Goal: Task Accomplishment & Management: Use online tool/utility

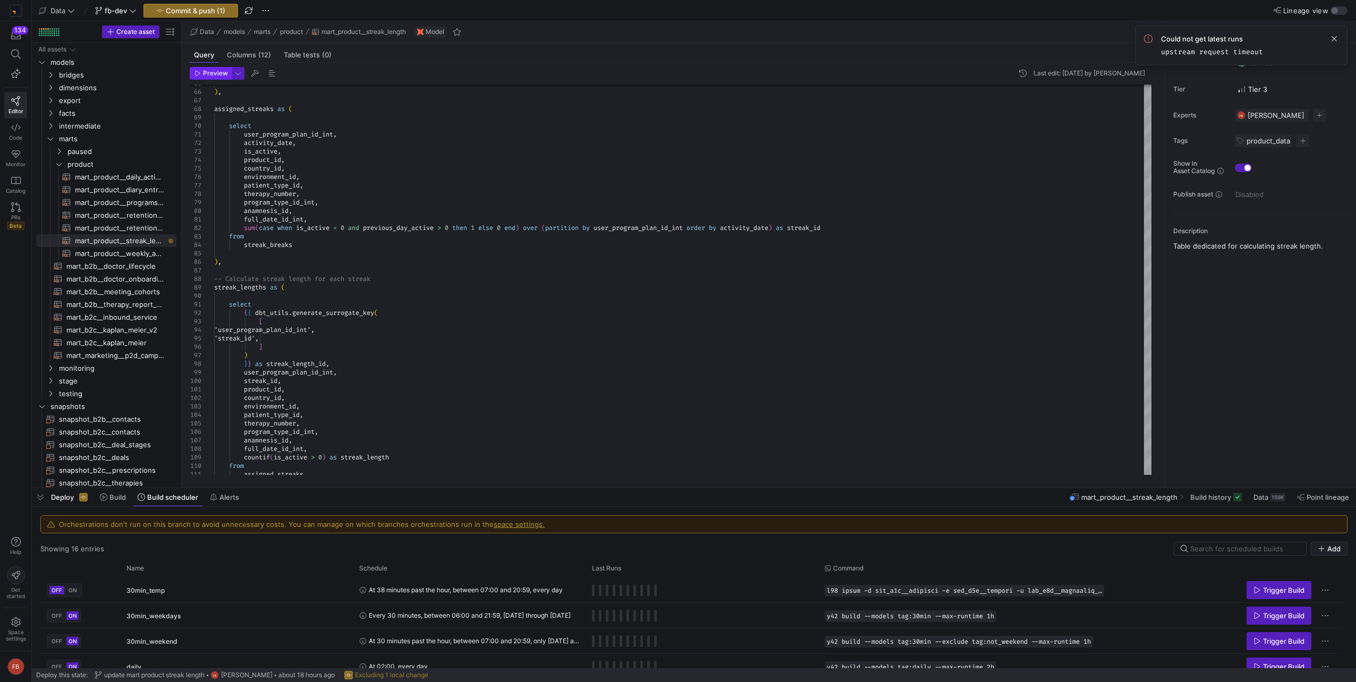
click at [196, 72] on icon "button" at bounding box center [198, 73] width 5 height 5
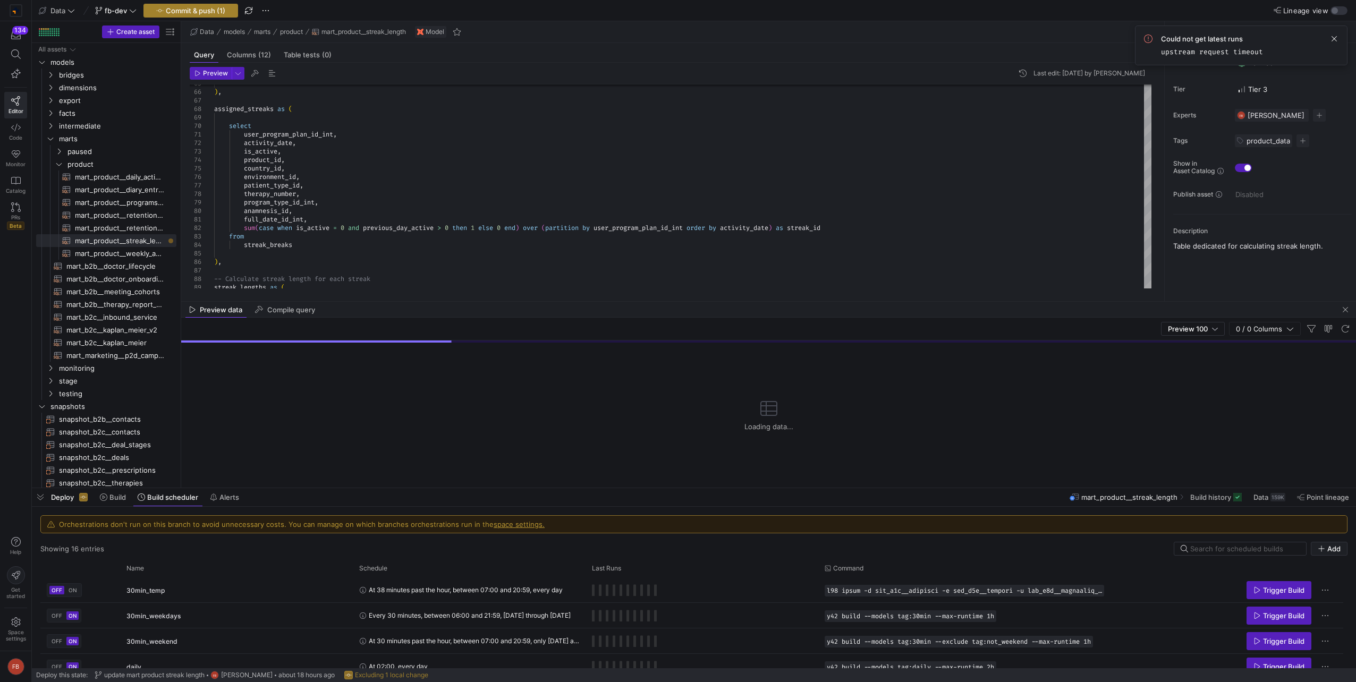
click at [189, 7] on span "Commit & push (1)" at bounding box center [196, 10] width 60 height 9
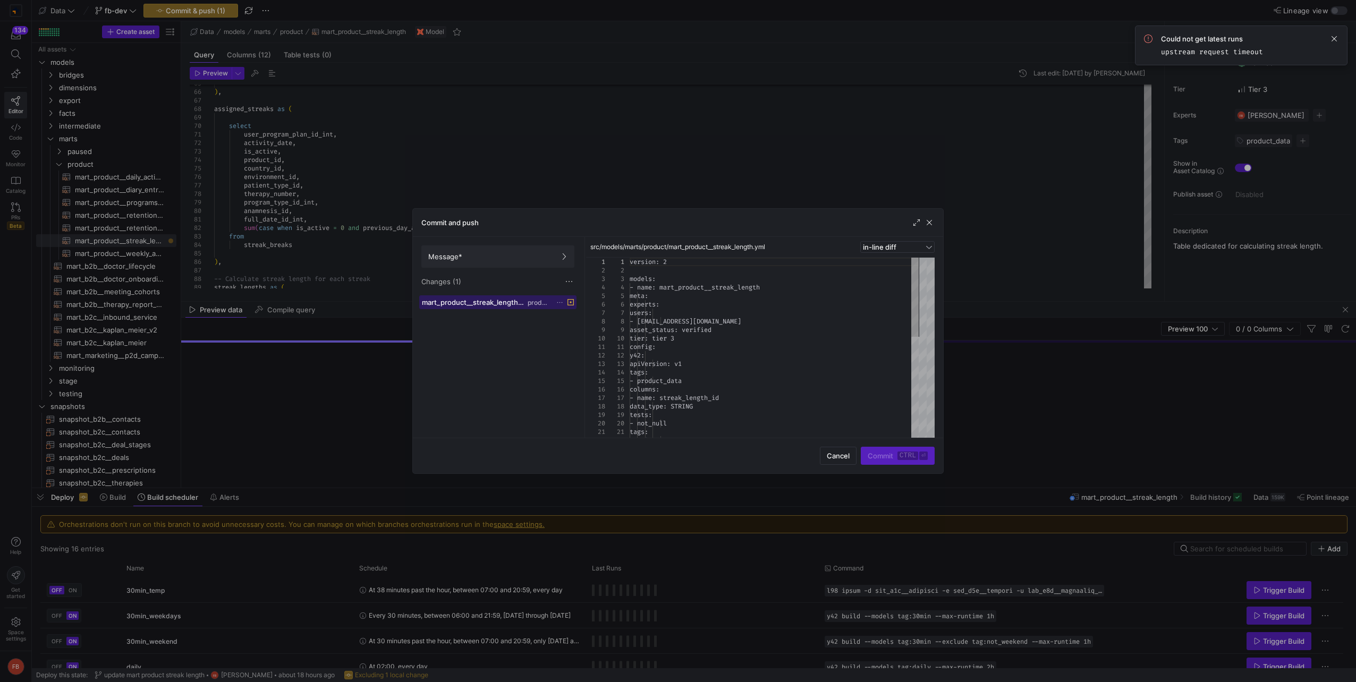
click at [509, 302] on span "mart_product__streak_length.yml" at bounding box center [474, 302] width 104 height 9
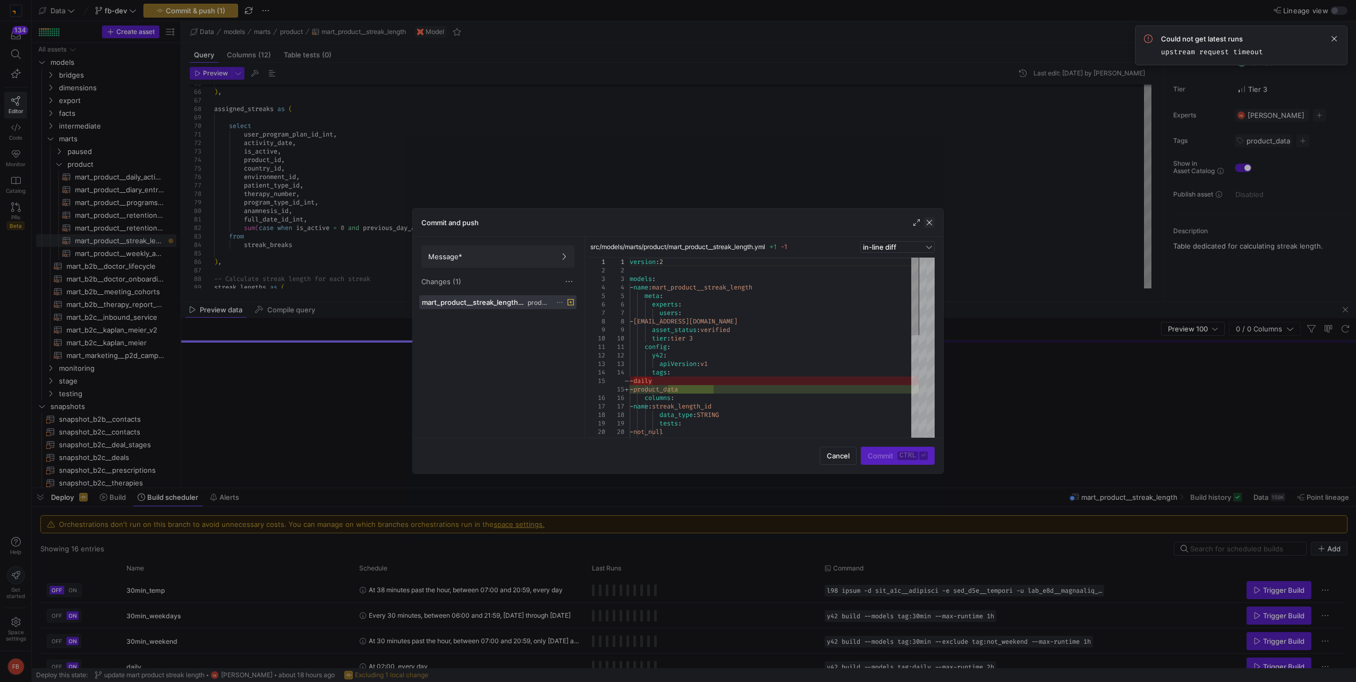
click at [925, 224] on span "button" at bounding box center [929, 222] width 11 height 11
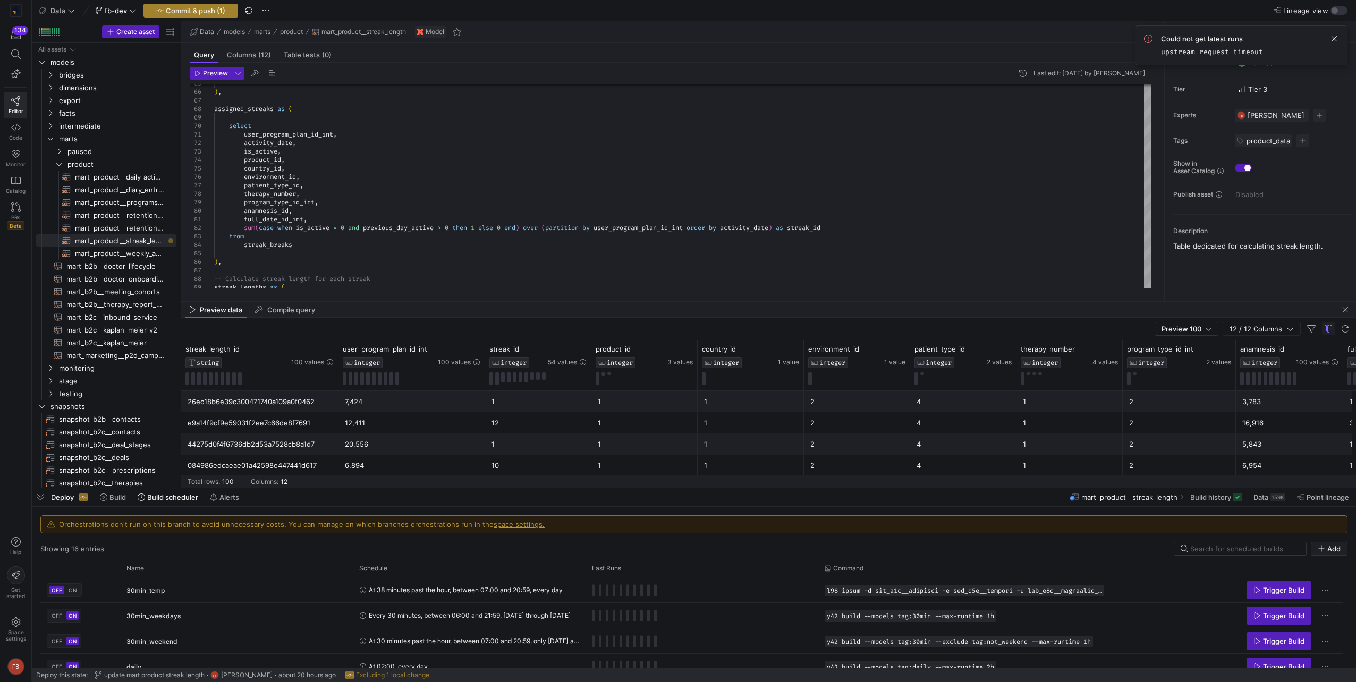
click at [205, 10] on span "Commit & push (1)" at bounding box center [196, 10] width 60 height 9
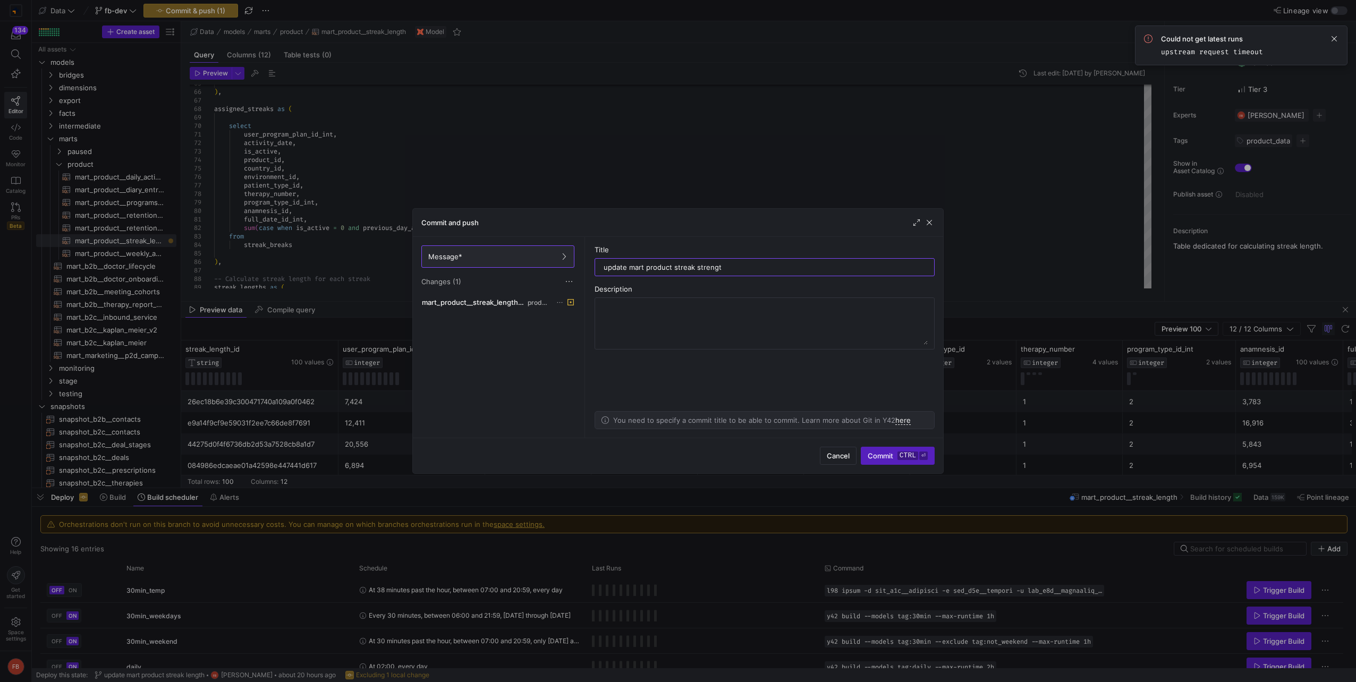
type input "update mart product streak strength"
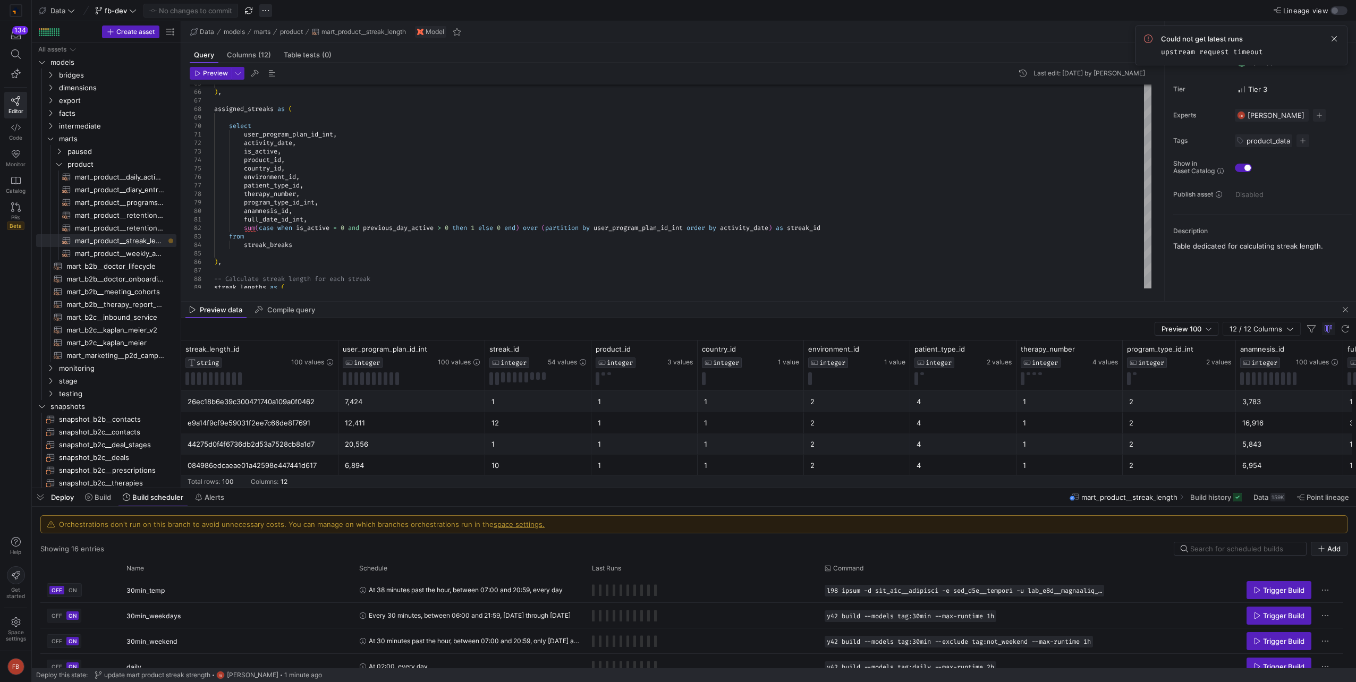
click at [268, 11] on span "button" at bounding box center [265, 10] width 13 height 13
click at [282, 24] on span "Merge branch" at bounding box center [299, 26] width 47 height 9
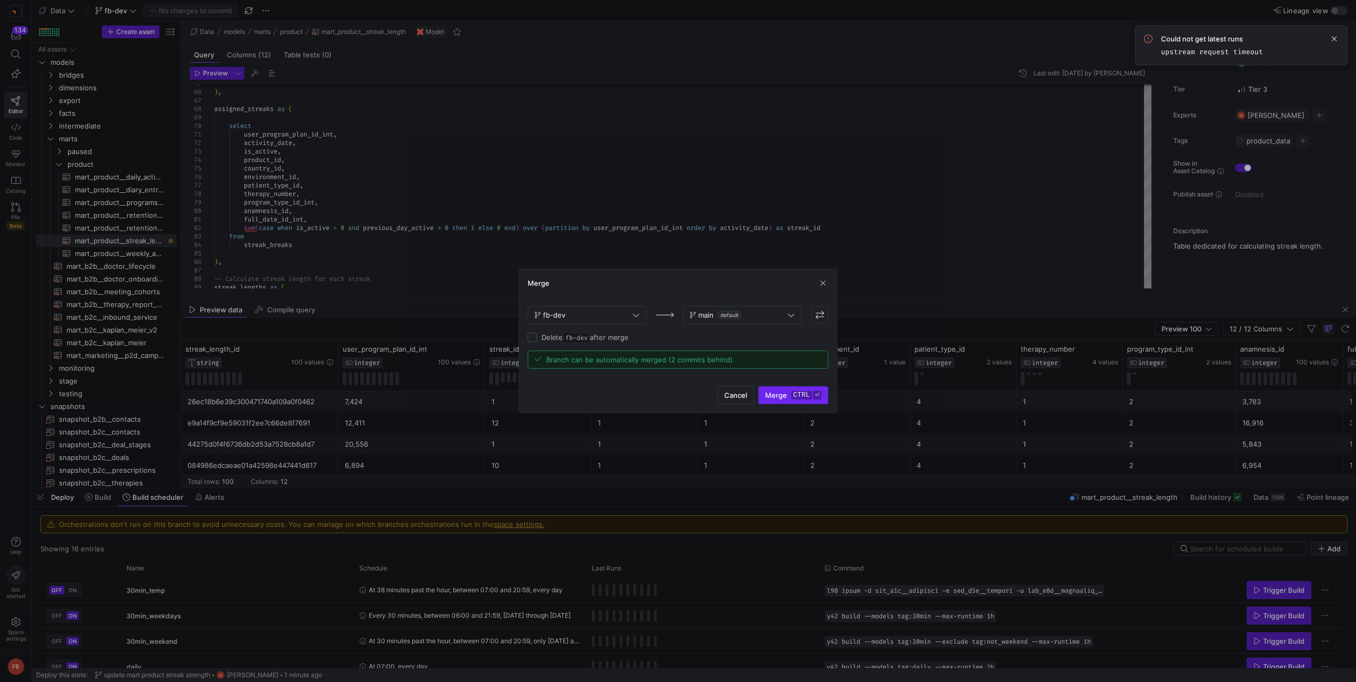
click at [791, 399] on kbd "ctrl" at bounding box center [801, 395] width 21 height 9
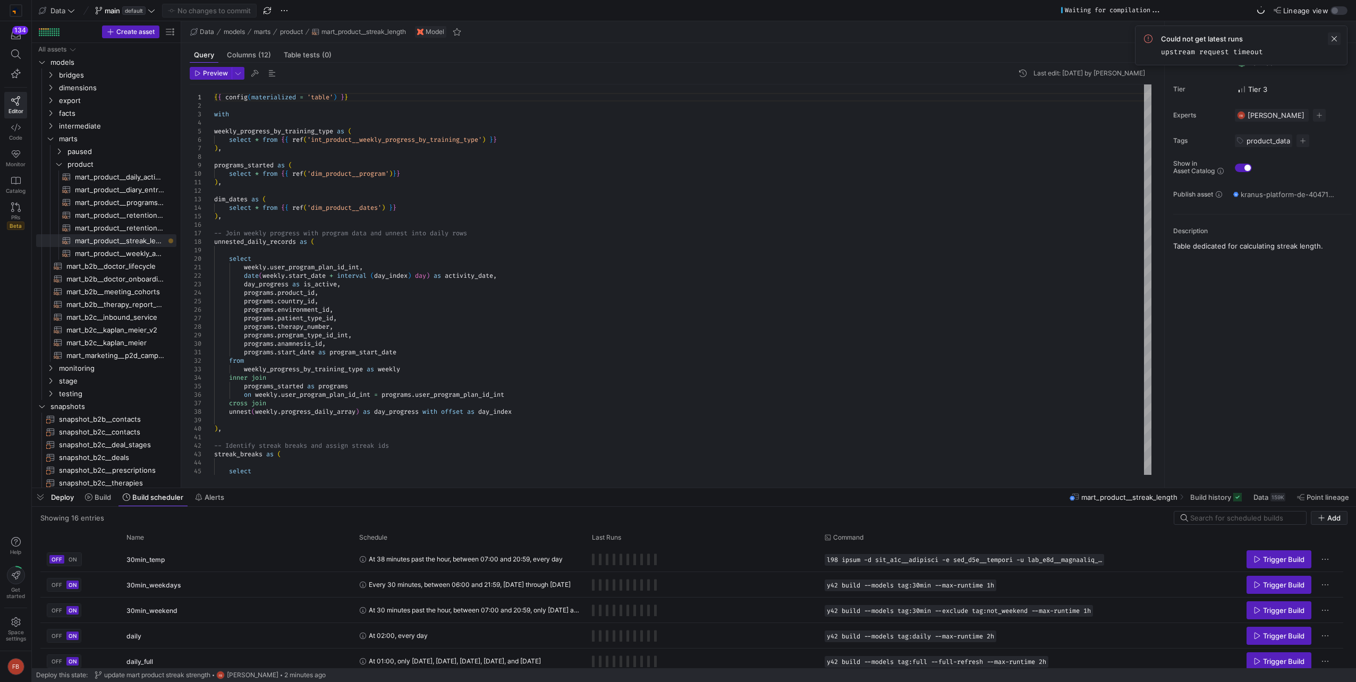
click at [1337, 39] on span at bounding box center [1334, 38] width 13 height 13
click at [1226, 497] on span "Build history" at bounding box center [1210, 497] width 41 height 9
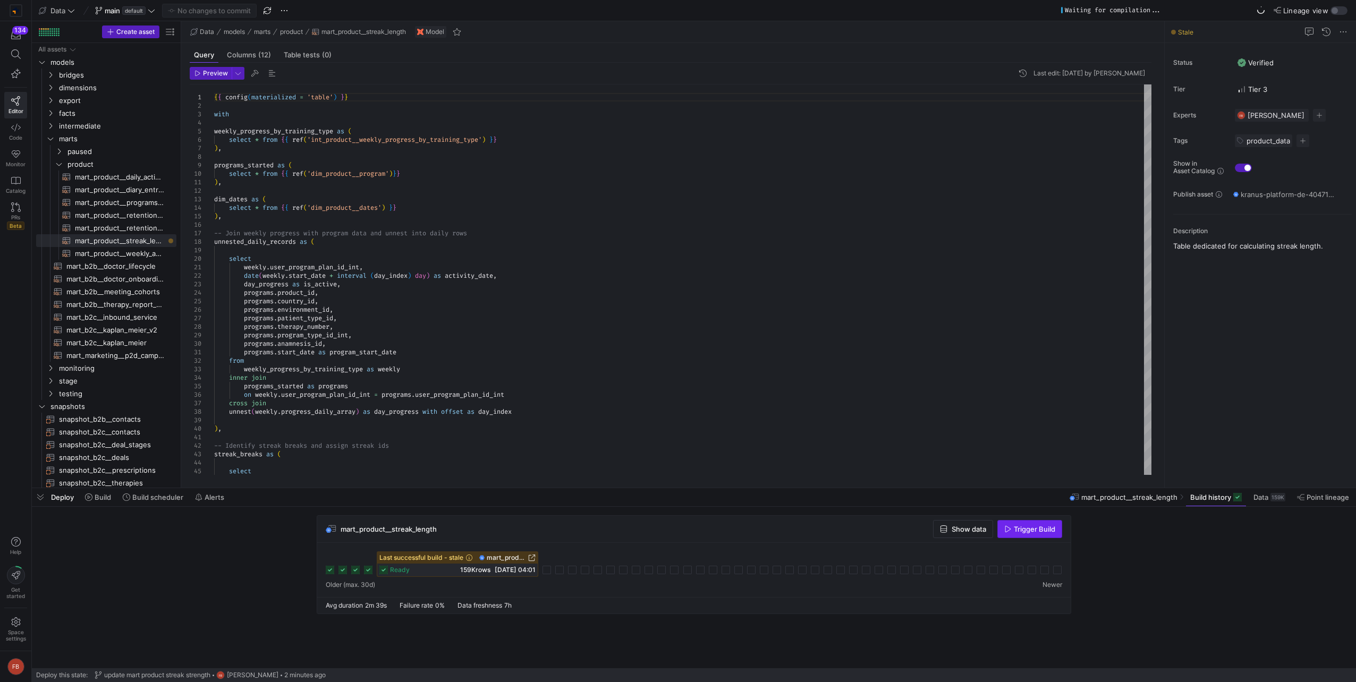
click at [1034, 528] on span "Trigger Build" at bounding box center [1034, 529] width 41 height 9
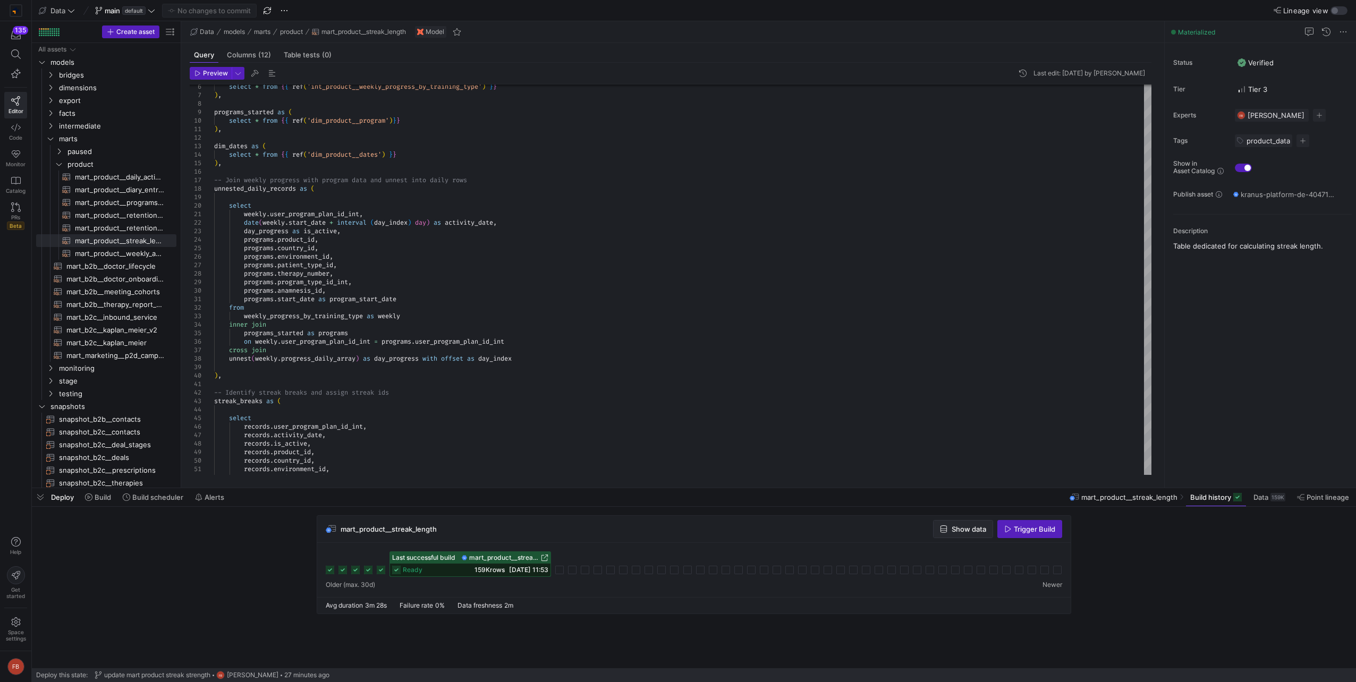
click at [968, 536] on span "button" at bounding box center [963, 529] width 59 height 17
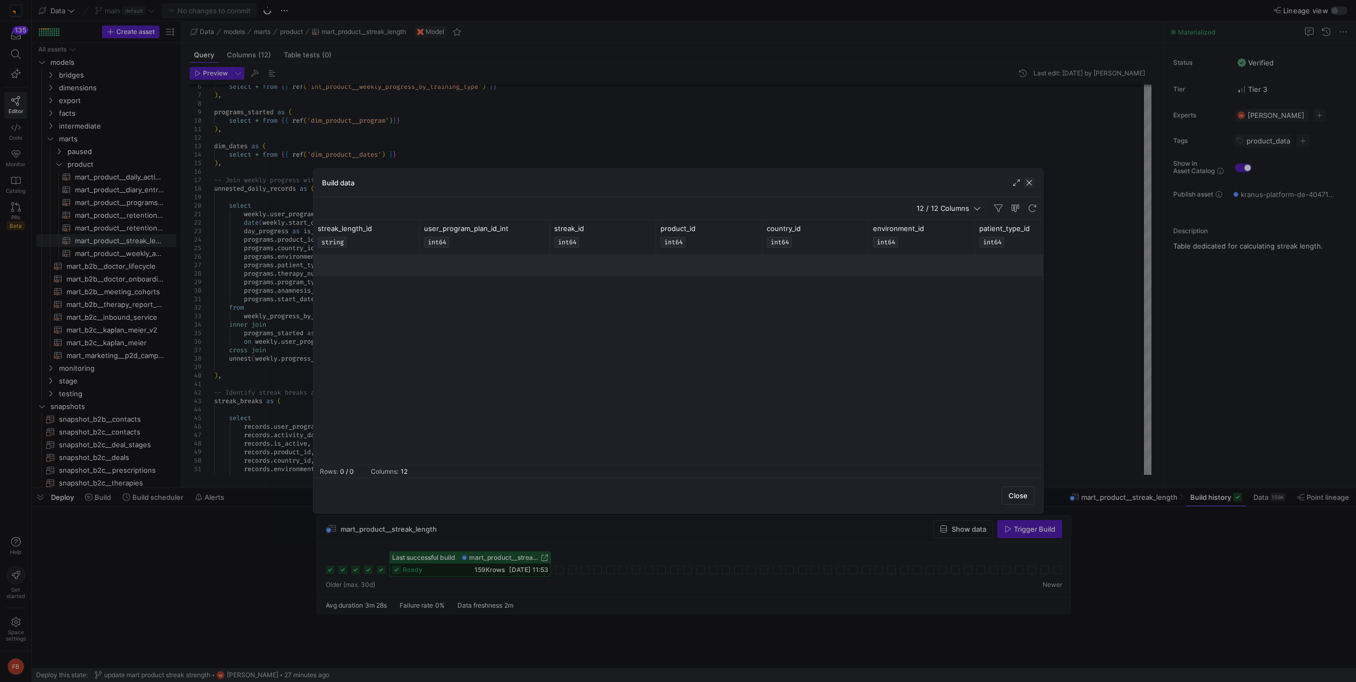
click at [1024, 181] on span "button" at bounding box center [1029, 183] width 11 height 11
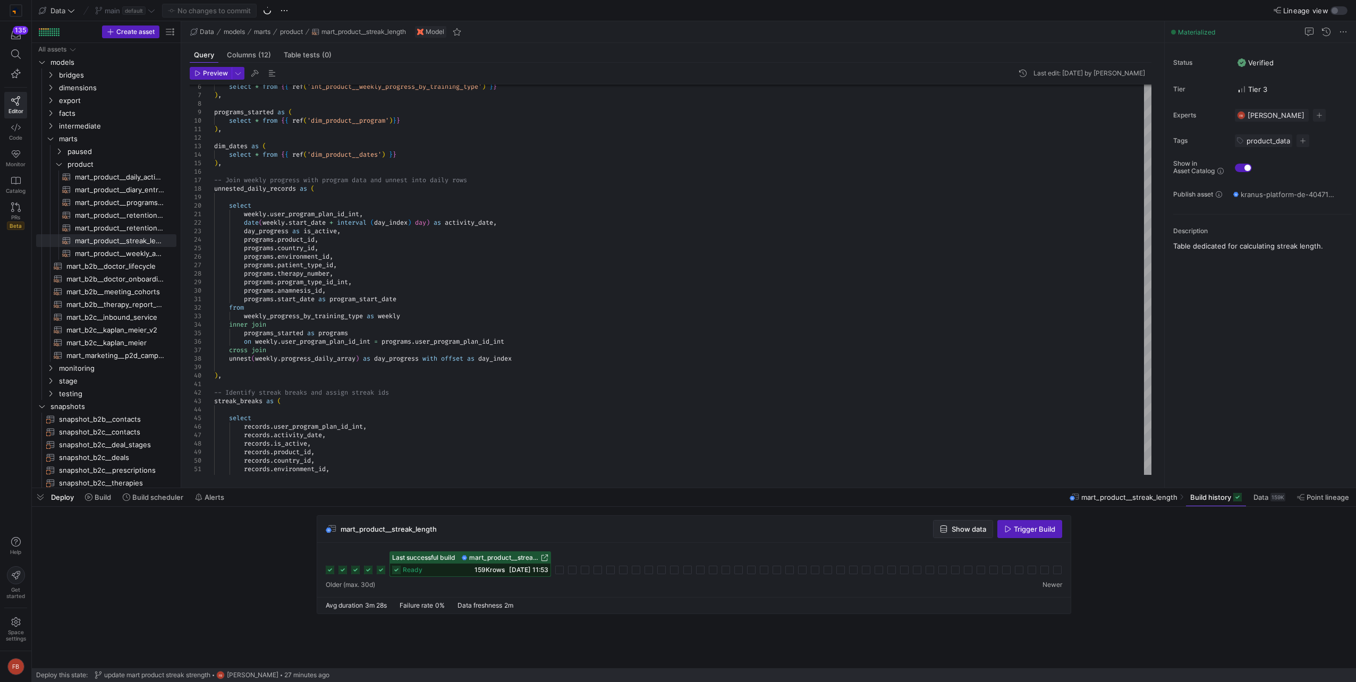
click at [953, 533] on span "Show data" at bounding box center [969, 529] width 35 height 9
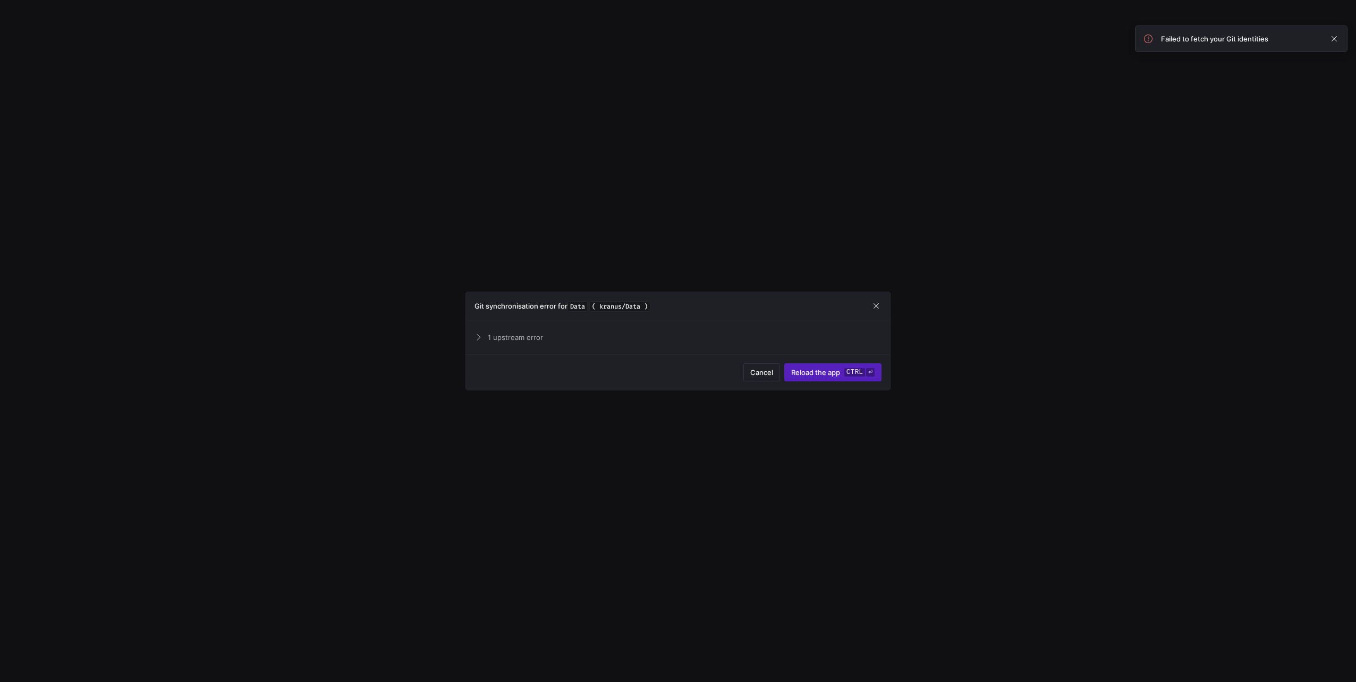
click at [834, 373] on span "Reload the app" at bounding box center [815, 372] width 49 height 9
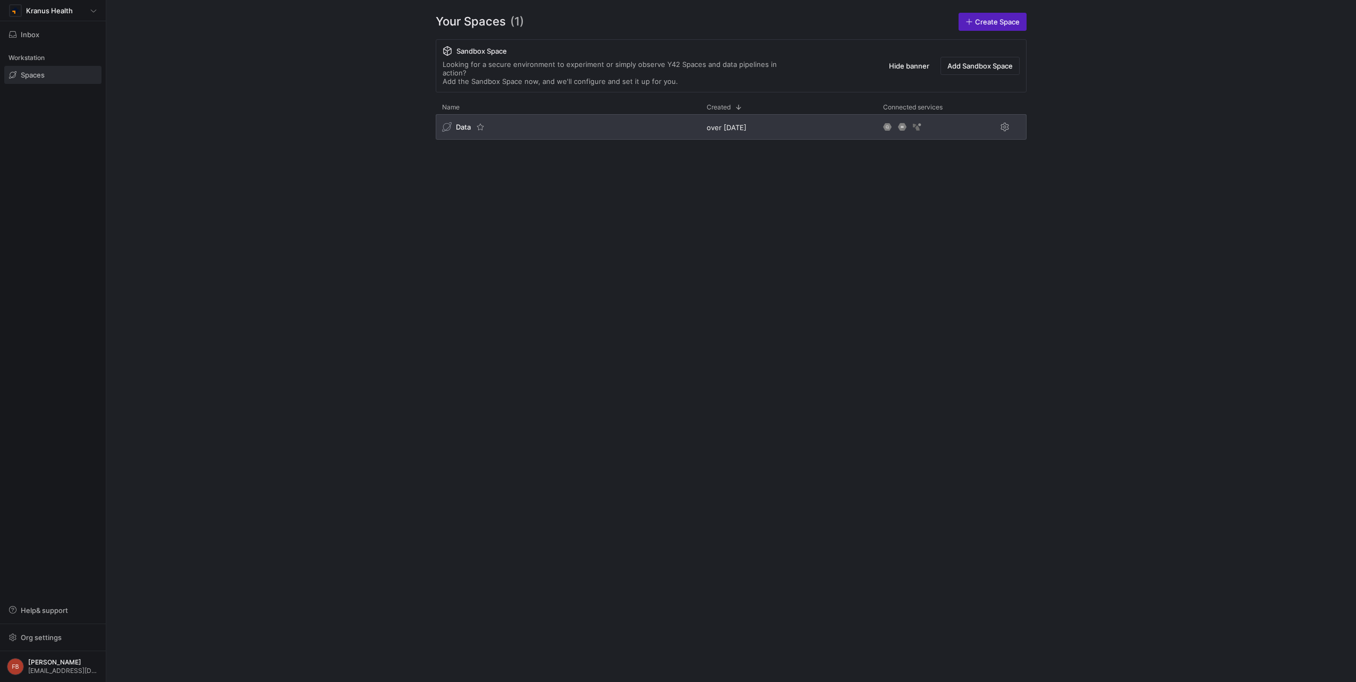
click at [569, 119] on div "Data" at bounding box center [568, 127] width 265 height 26
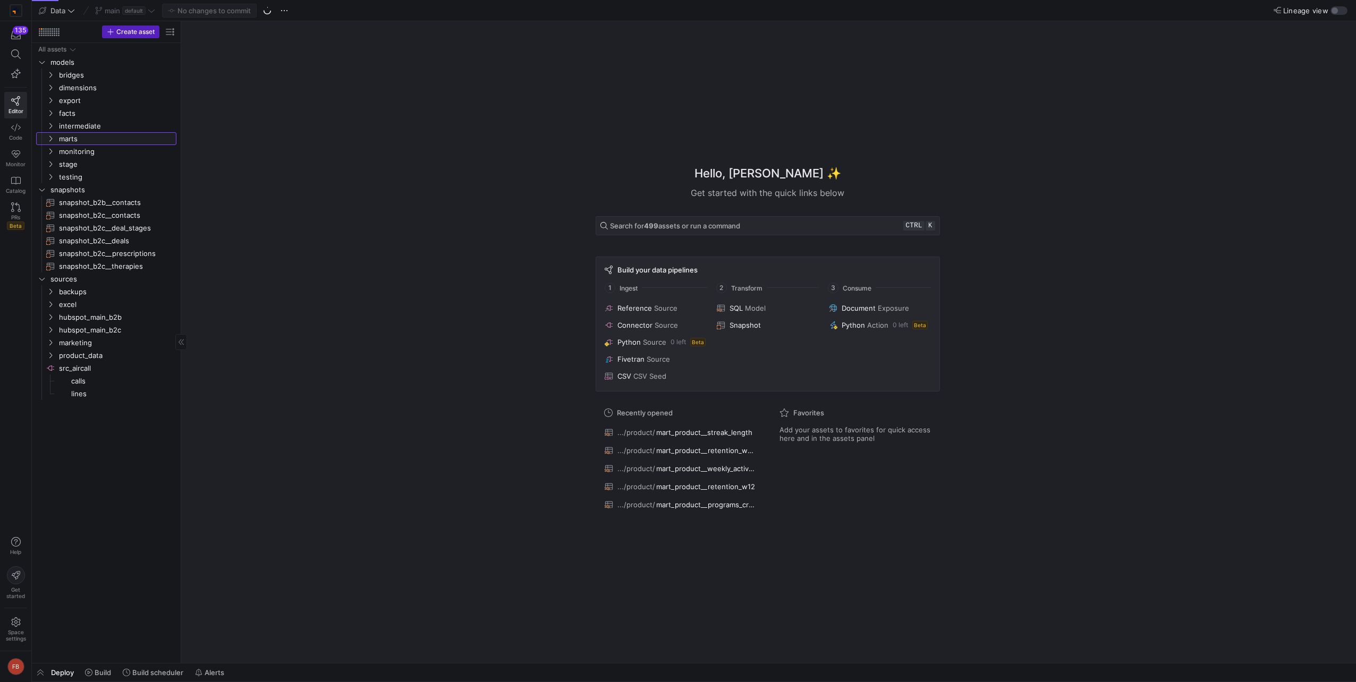
click at [88, 132] on link "marts" at bounding box center [106, 138] width 140 height 13
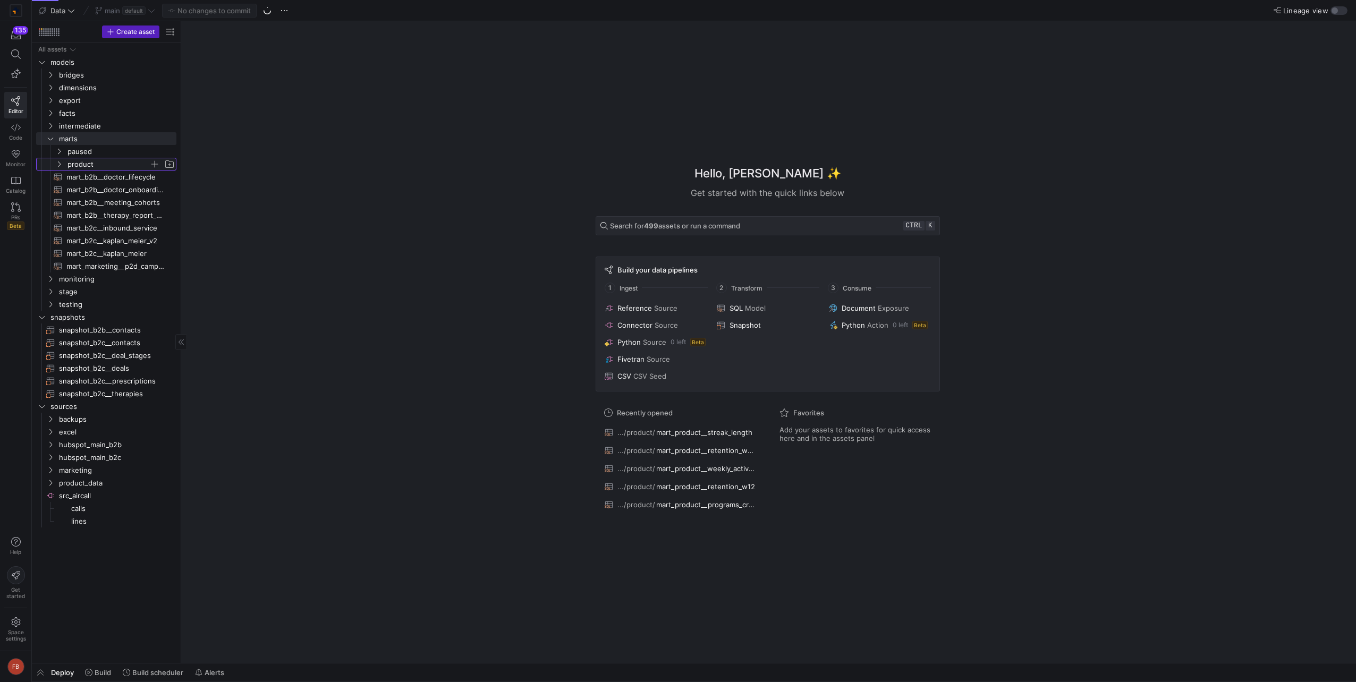
click at [103, 164] on span "product" at bounding box center [108, 164] width 82 height 12
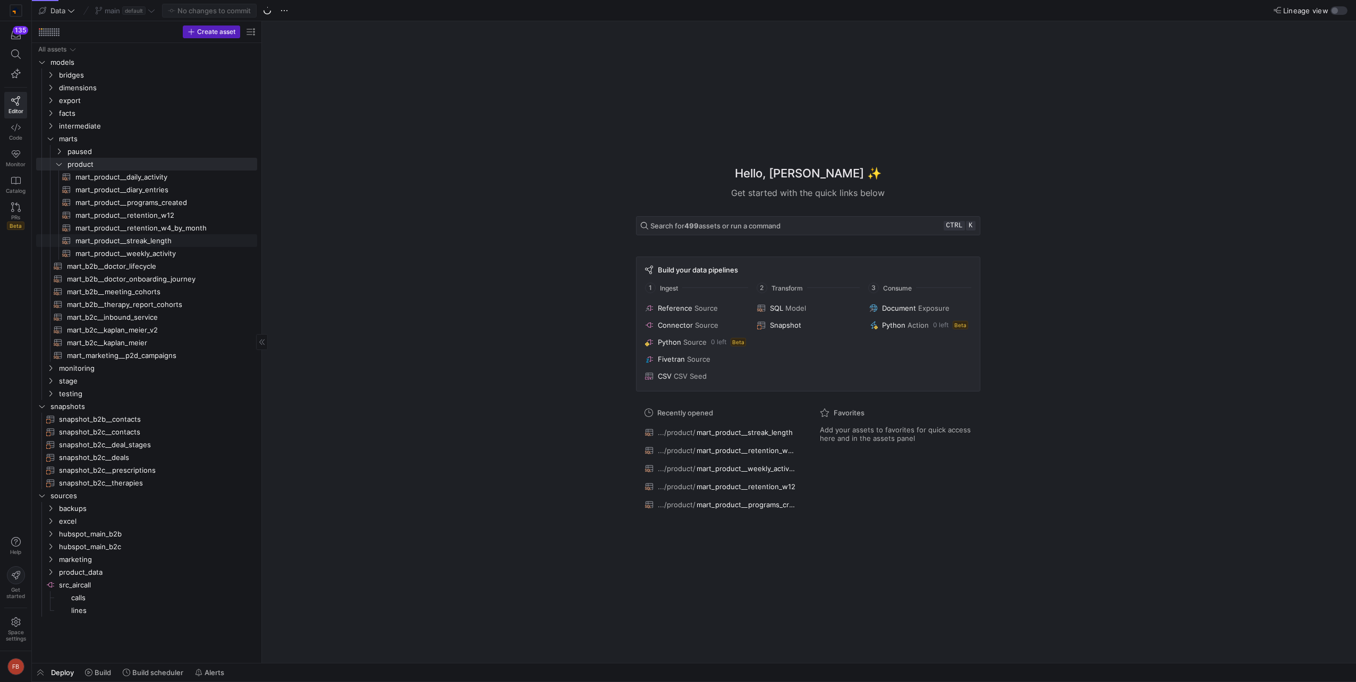
click at [170, 236] on span "mart_product__streak_length​​​​​​​​​​" at bounding box center [160, 241] width 170 height 12
click at [162, 241] on span "mart_product__streak_length​​​​​​​​​​" at bounding box center [160, 241] width 170 height 12
click at [113, 241] on span "mart_product__streak_length​​​​​​​​​​" at bounding box center [160, 241] width 170 height 12
click at [173, 241] on span "mart_product__streak_length​​​​​​​​​​" at bounding box center [160, 241] width 170 height 12
click at [166, 229] on span "mart_product__retention_w4_by_month​​​​​​​​​​" at bounding box center [160, 228] width 170 height 12
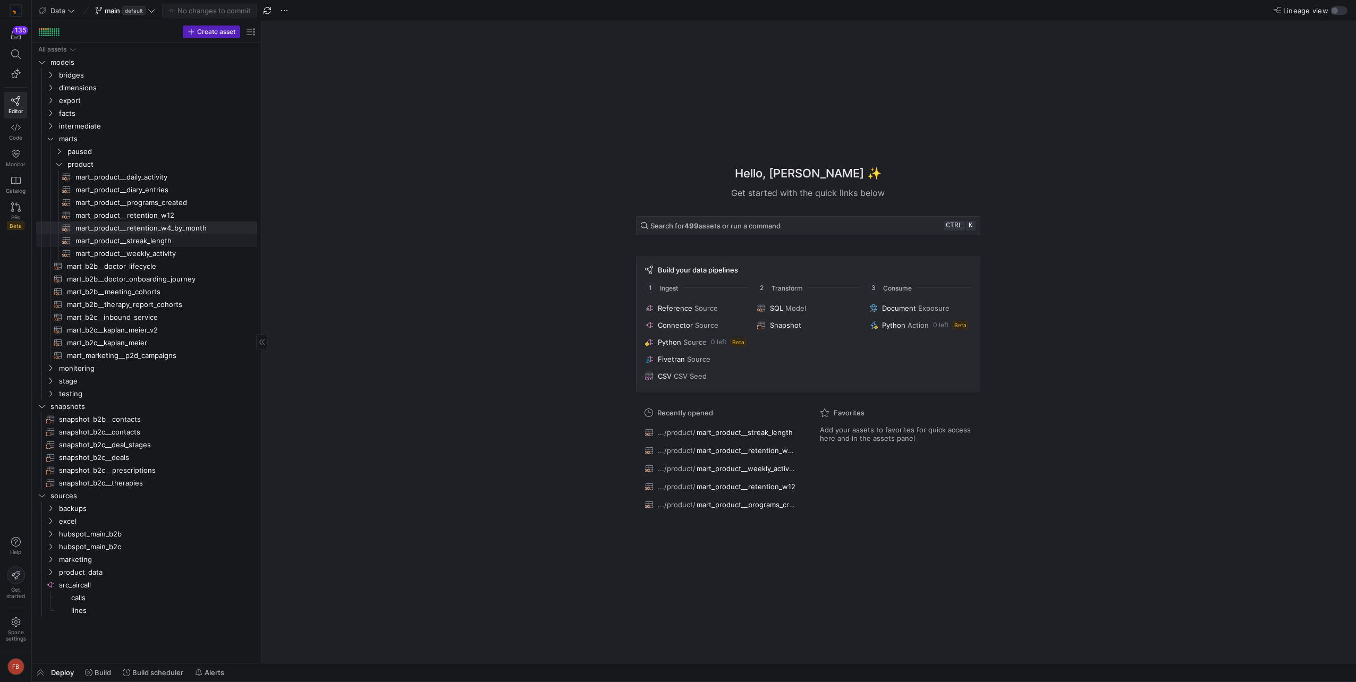
click at [162, 244] on span "mart_product__streak_length​​​​​​​​​​" at bounding box center [160, 241] width 170 height 12
click at [167, 241] on span "mart_product__streak_length​​​​​​​​​​" at bounding box center [160, 241] width 170 height 12
click at [166, 236] on span "mart_product__streak_length​​​​​​​​​​" at bounding box center [160, 241] width 170 height 12
click at [165, 229] on span "mart_product__retention_w4_by_month​​​​​​​​​​" at bounding box center [160, 228] width 170 height 12
click at [166, 238] on span "mart_product__streak_length​​​​​​​​​​" at bounding box center [160, 241] width 170 height 12
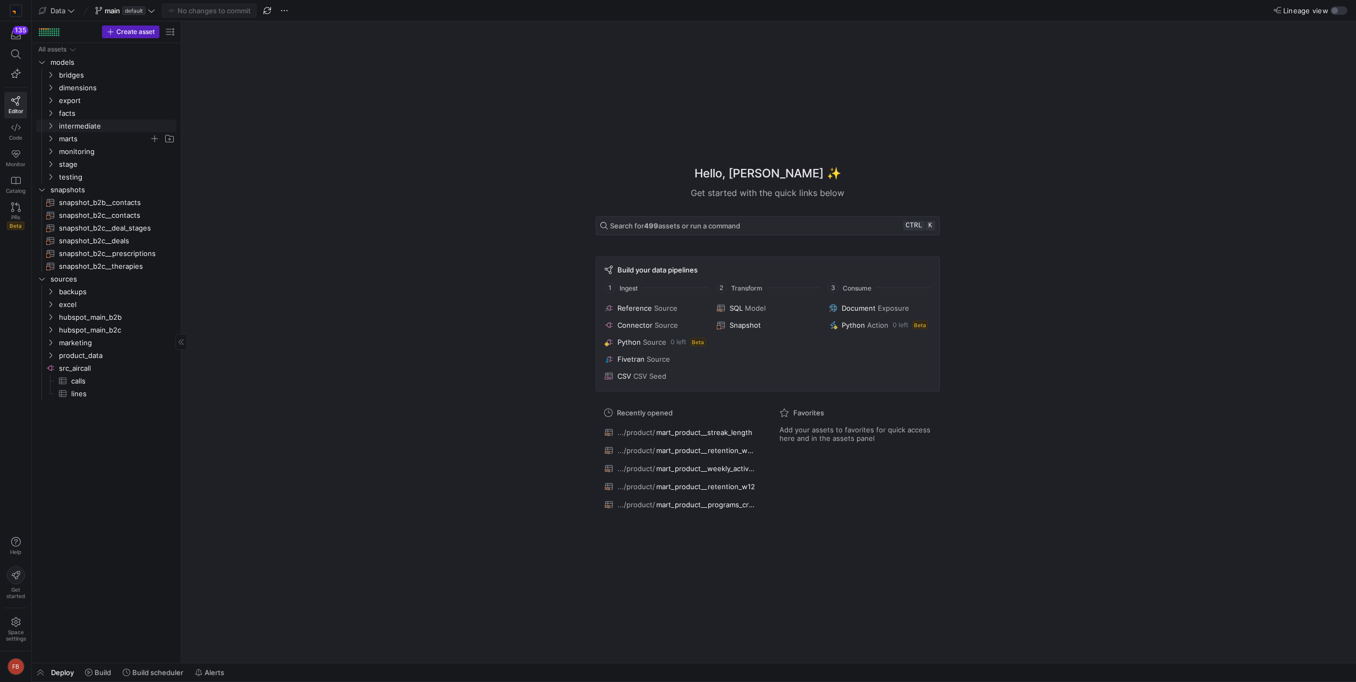
click at [68, 139] on span "marts" at bounding box center [104, 139] width 90 height 12
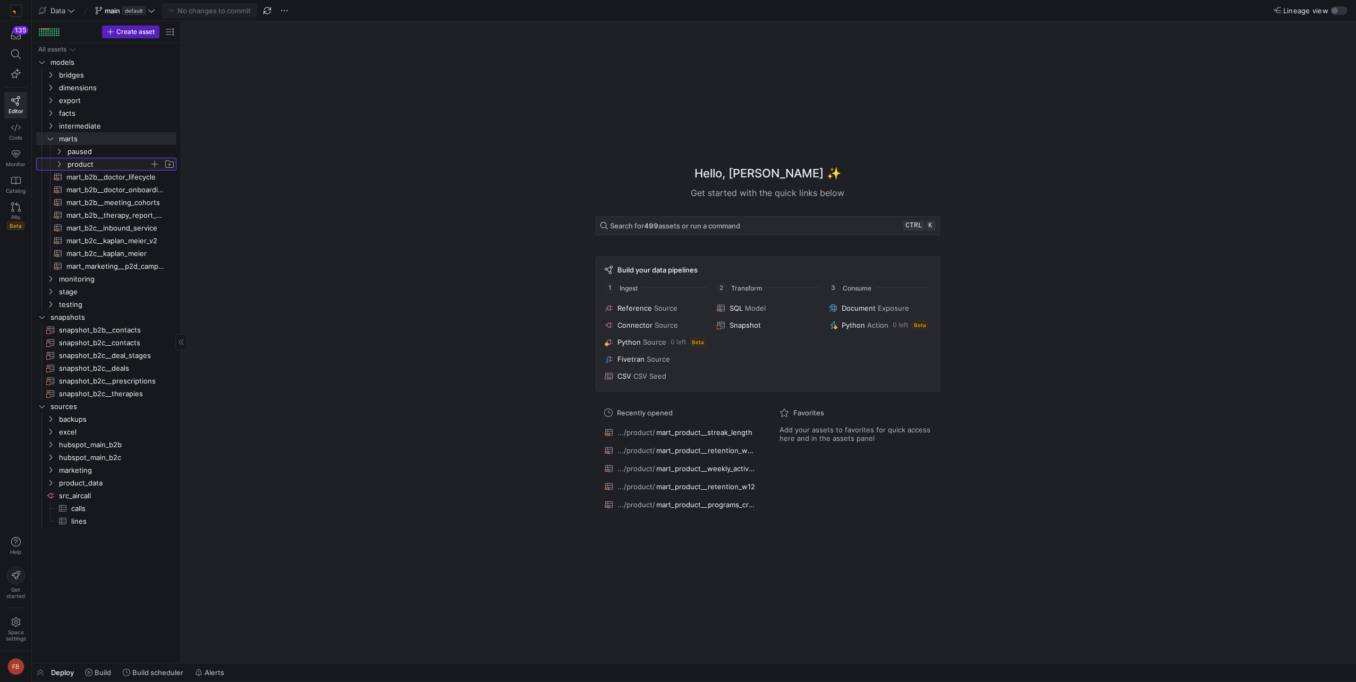
click at [109, 166] on span "product" at bounding box center [108, 164] width 82 height 12
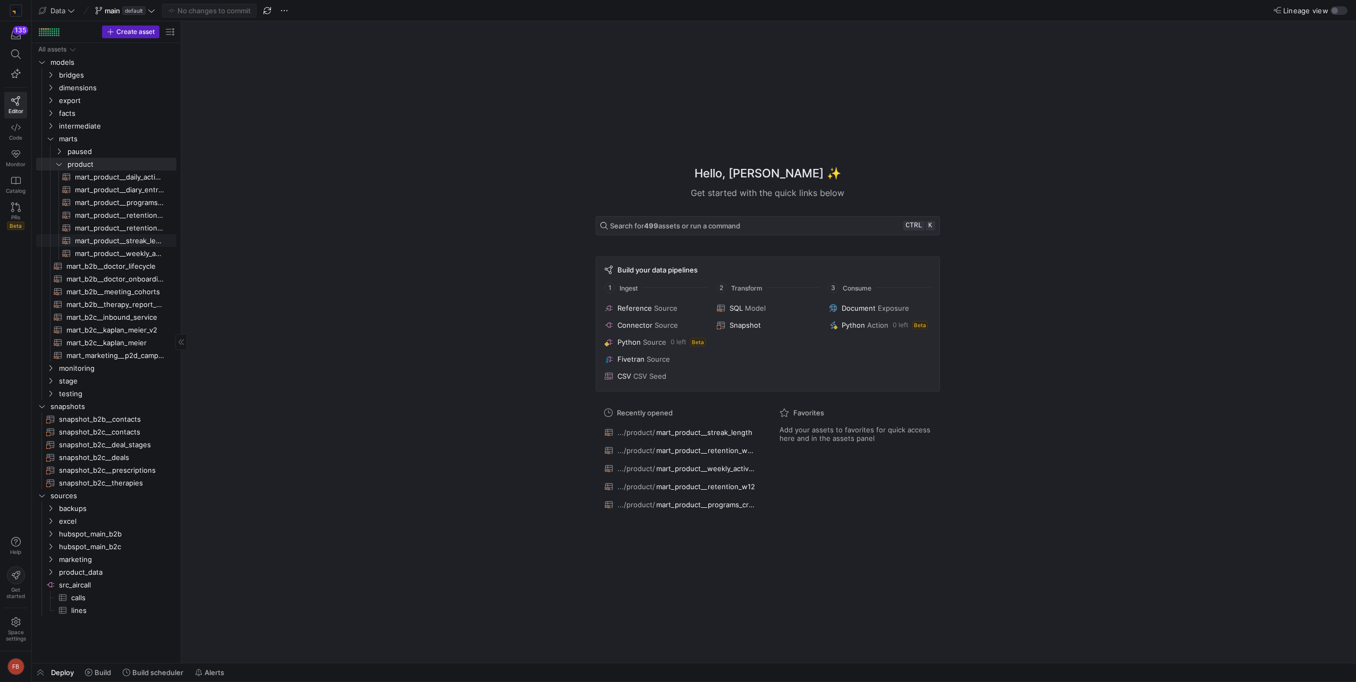
click at [142, 239] on span "mart_product__streak_length​​​​​​​​​​" at bounding box center [119, 241] width 89 height 12
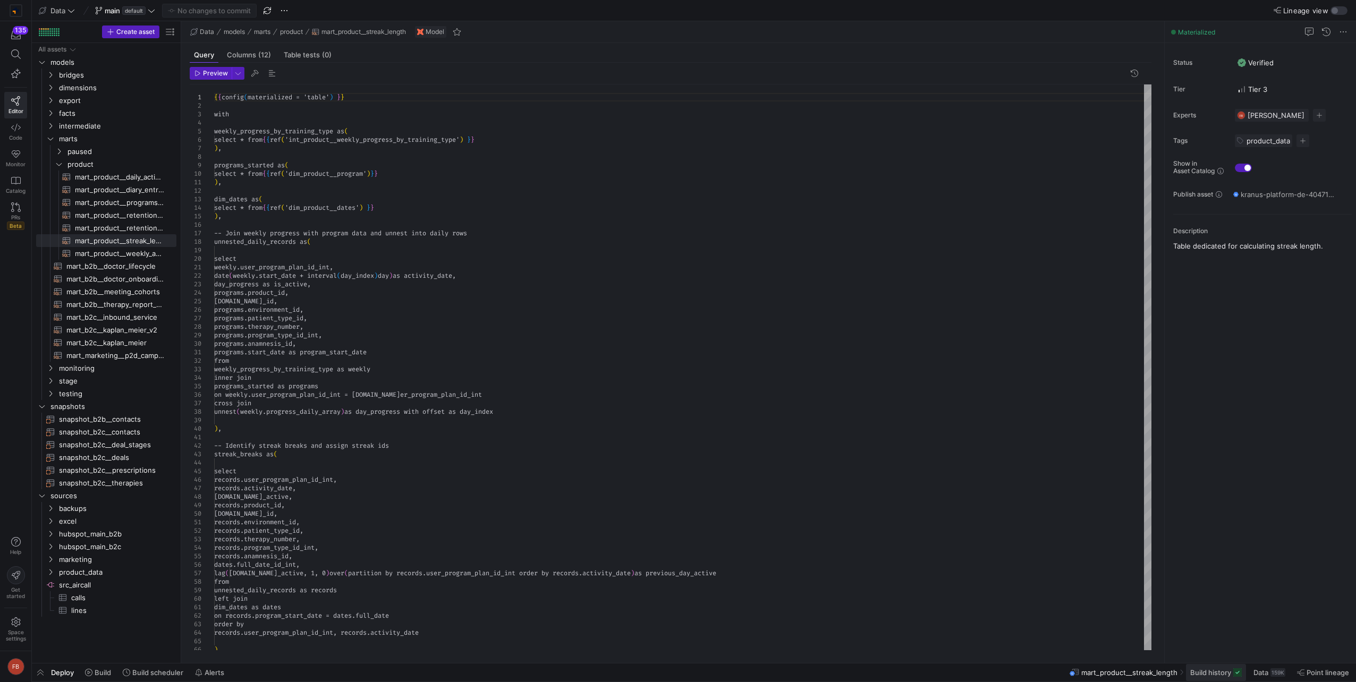
click at [1205, 677] on span "Build history" at bounding box center [1210, 673] width 41 height 9
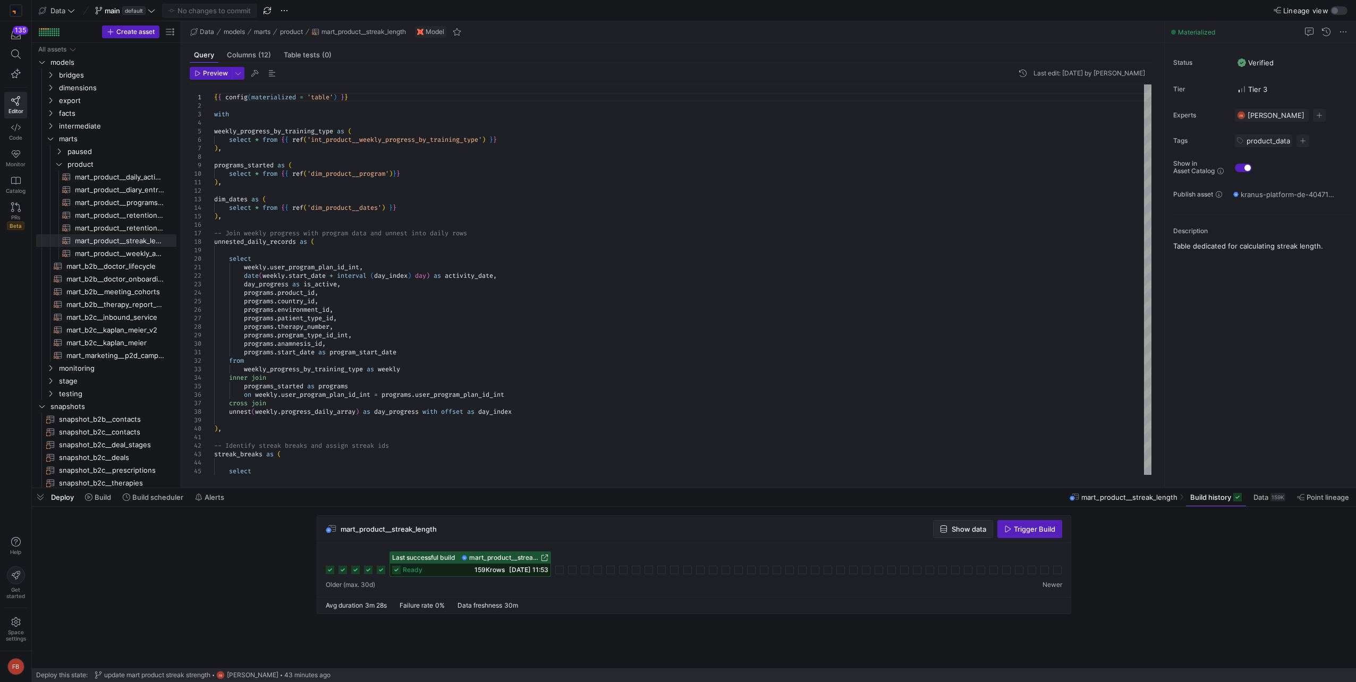
click at [966, 531] on span "Show data" at bounding box center [969, 529] width 35 height 9
